Goal: Obtain resource: Download file/media

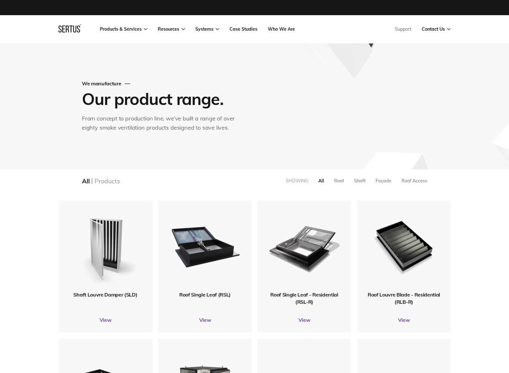
scroll to position [835, 402]
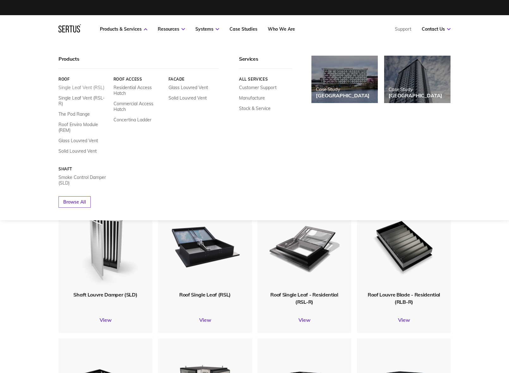
click at [94, 86] on link "Single Leaf Vent (RSL)" at bounding box center [82, 88] width 46 height 6
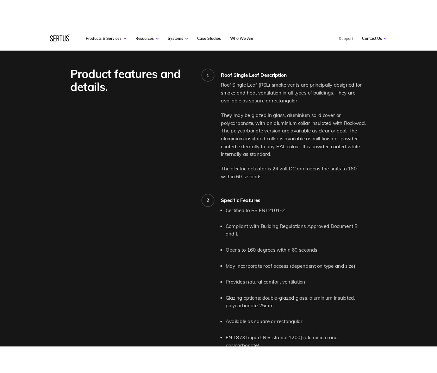
scroll to position [569, 0]
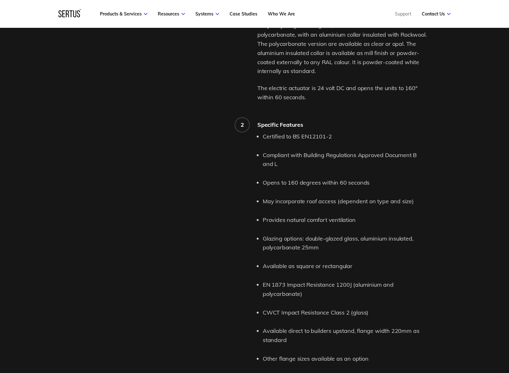
click at [274, 136] on li "Certified to BS EN12101-2" at bounding box center [345, 136] width 164 height 9
copy li "Certified"
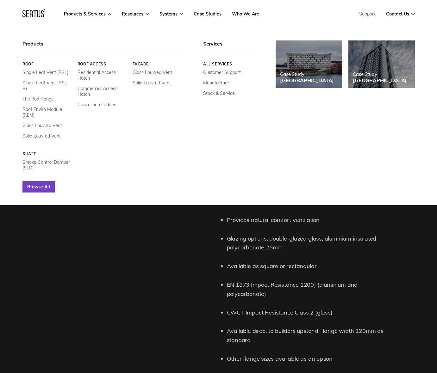
click at [36, 181] on link "Browse All" at bounding box center [38, 186] width 32 height 11
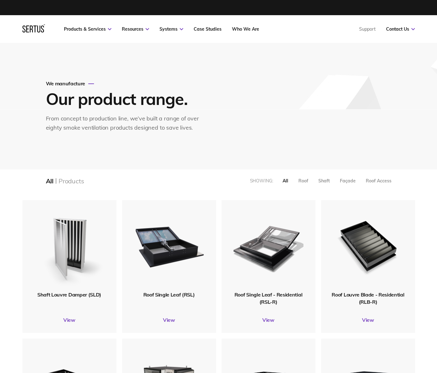
scroll to position [835, 402]
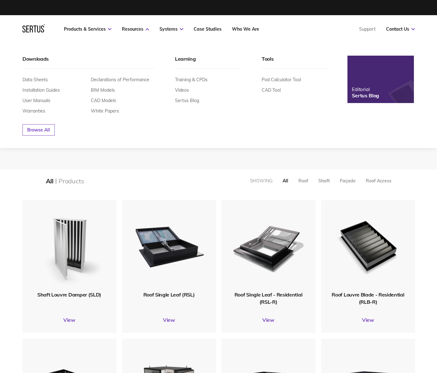
click at [48, 122] on div "Browse All" at bounding box center [174, 125] width 305 height 22
click at [45, 128] on link "Browse All" at bounding box center [38, 129] width 32 height 11
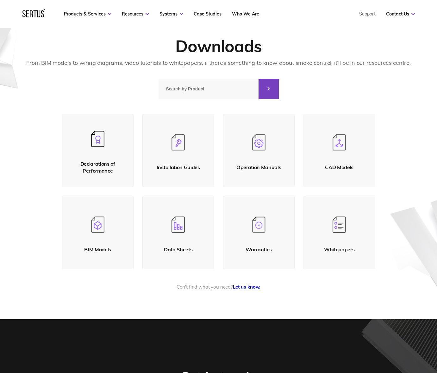
scroll to position [95, 0]
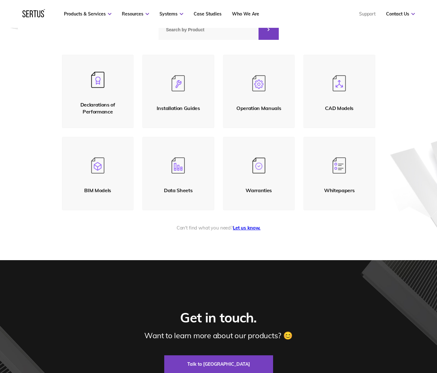
click at [111, 80] on link "Declarations of Performance" at bounding box center [98, 91] width 72 height 73
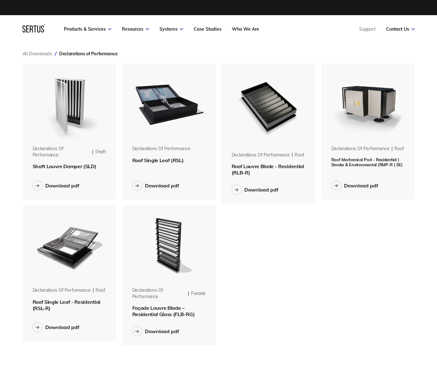
scroll to position [292, 402]
click at [64, 115] on img at bounding box center [69, 104] width 80 height 80
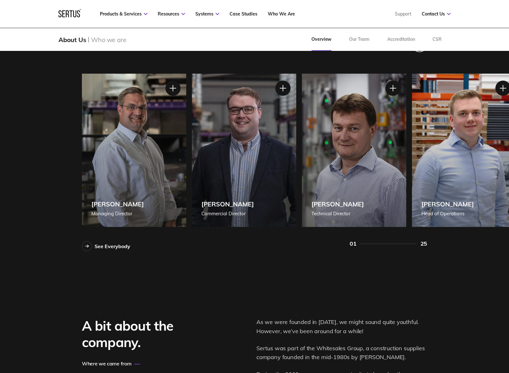
scroll to position [601, 0]
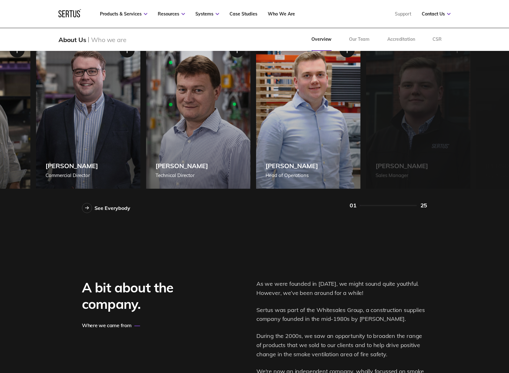
drag, startPoint x: 425, startPoint y: 161, endPoint x: 185, endPoint y: 167, distance: 239.5
click at [256, 167] on div "Daryl James Head of Operations" at bounding box center [308, 111] width 104 height 153
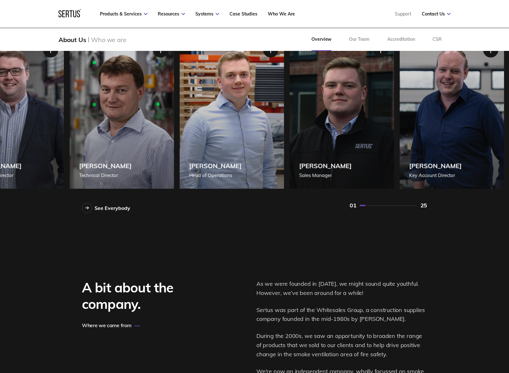
drag, startPoint x: 397, startPoint y: 146, endPoint x: 3, endPoint y: 150, distance: 393.9
click at [3, 150] on div "Our fantastic team. See Everybody Shane White Managing Director Shane White Man…" at bounding box center [254, 101] width 509 height 267
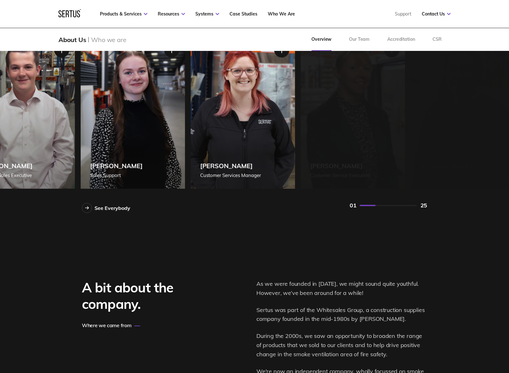
drag, startPoint x: 301, startPoint y: 134, endPoint x: 16, endPoint y: 148, distance: 285.0
click at [81, 147] on div "Sara James Sales Support" at bounding box center [133, 111] width 104 height 153
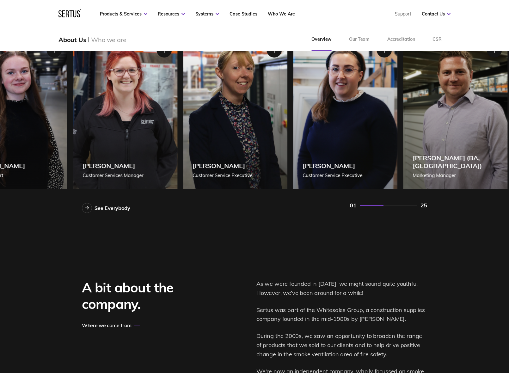
drag, startPoint x: 377, startPoint y: 141, endPoint x: 5, endPoint y: 142, distance: 372.0
click at [293, 142] on div "Emily Gale Customer Service Executive" at bounding box center [345, 111] width 104 height 153
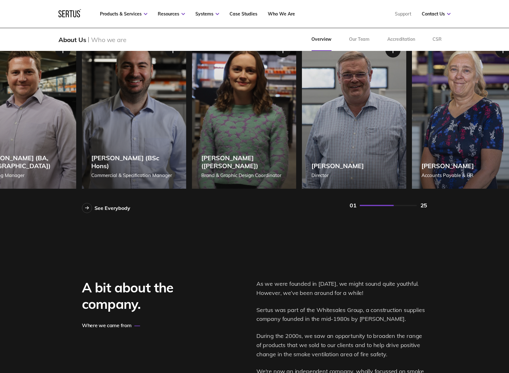
drag, startPoint x: 325, startPoint y: 140, endPoint x: -169, endPoint y: 138, distance: 493.5
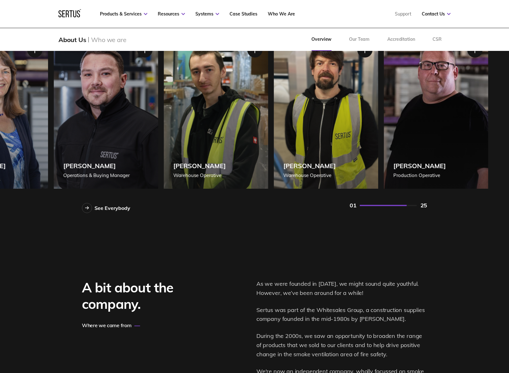
drag, startPoint x: 361, startPoint y: 135, endPoint x: -20, endPoint y: 138, distance: 380.9
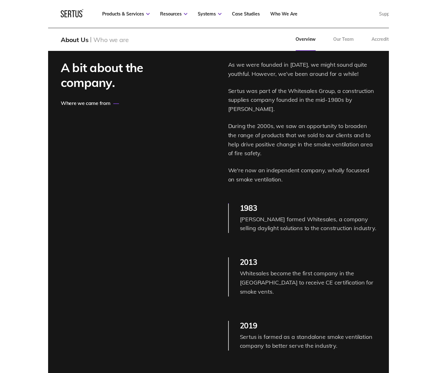
scroll to position [819, 0]
